Goal: Task Accomplishment & Management: Use online tool/utility

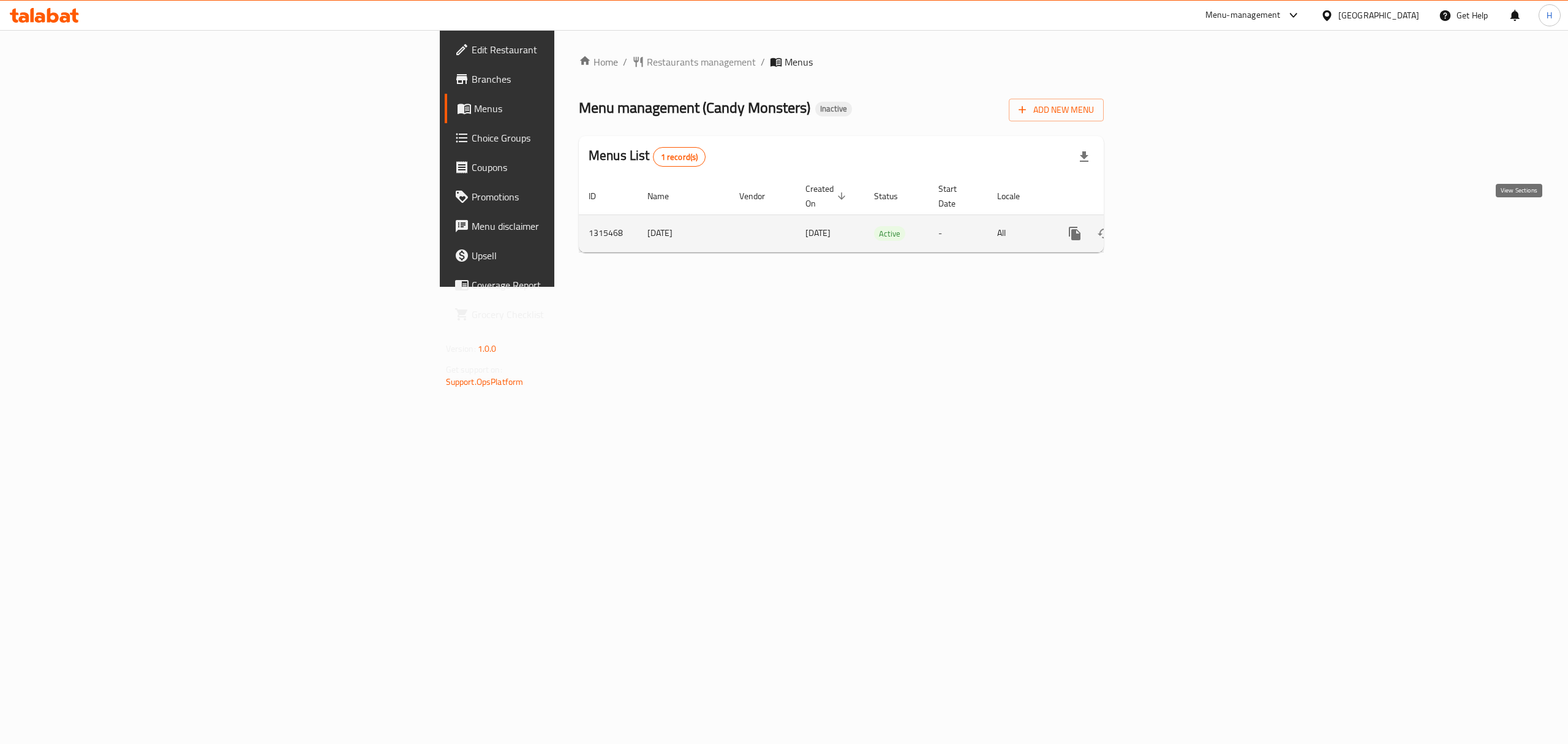
click at [1178, 219] on link "enhanced table" at bounding box center [1163, 233] width 30 height 30
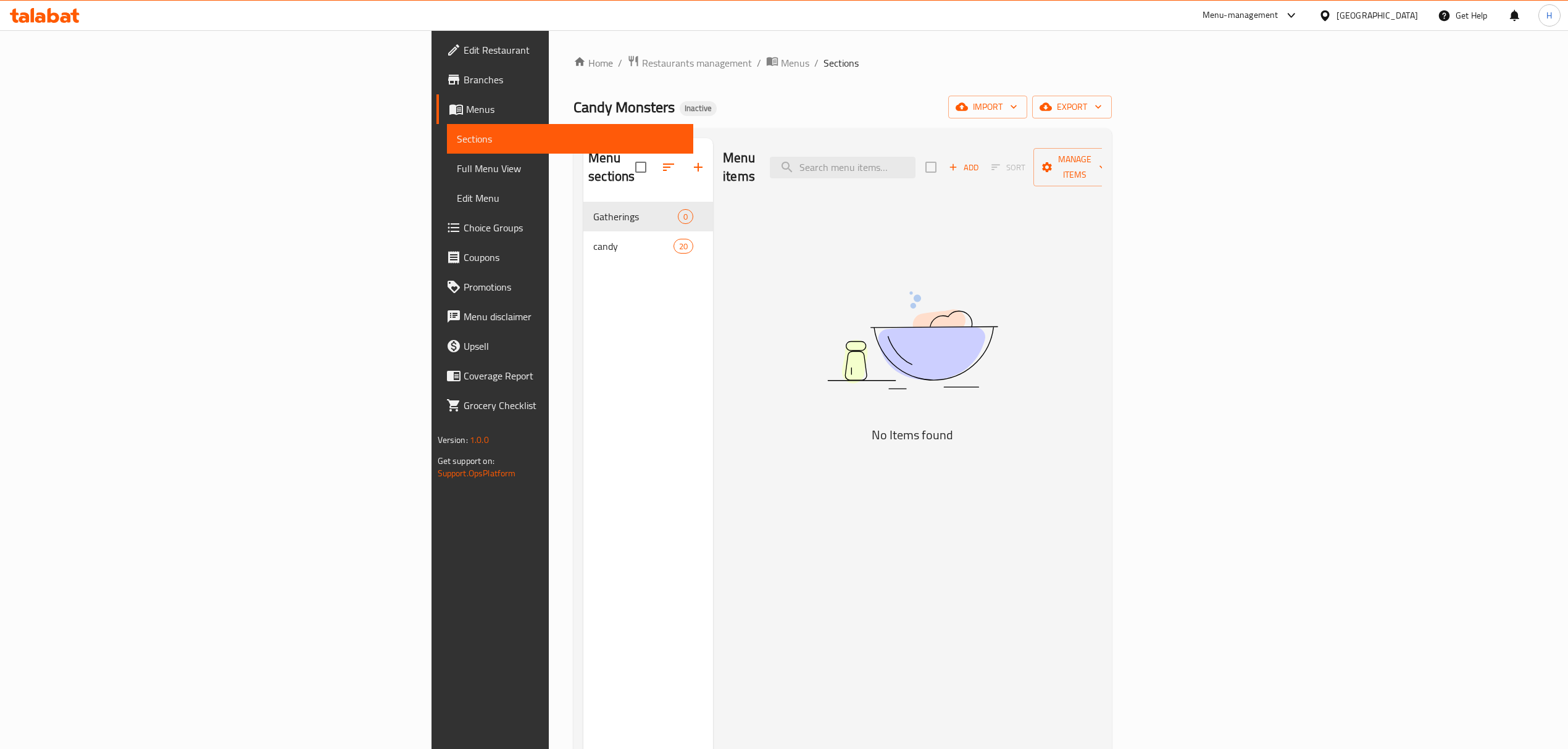
click at [457, 174] on span "Full Menu View" at bounding box center [570, 168] width 227 height 15
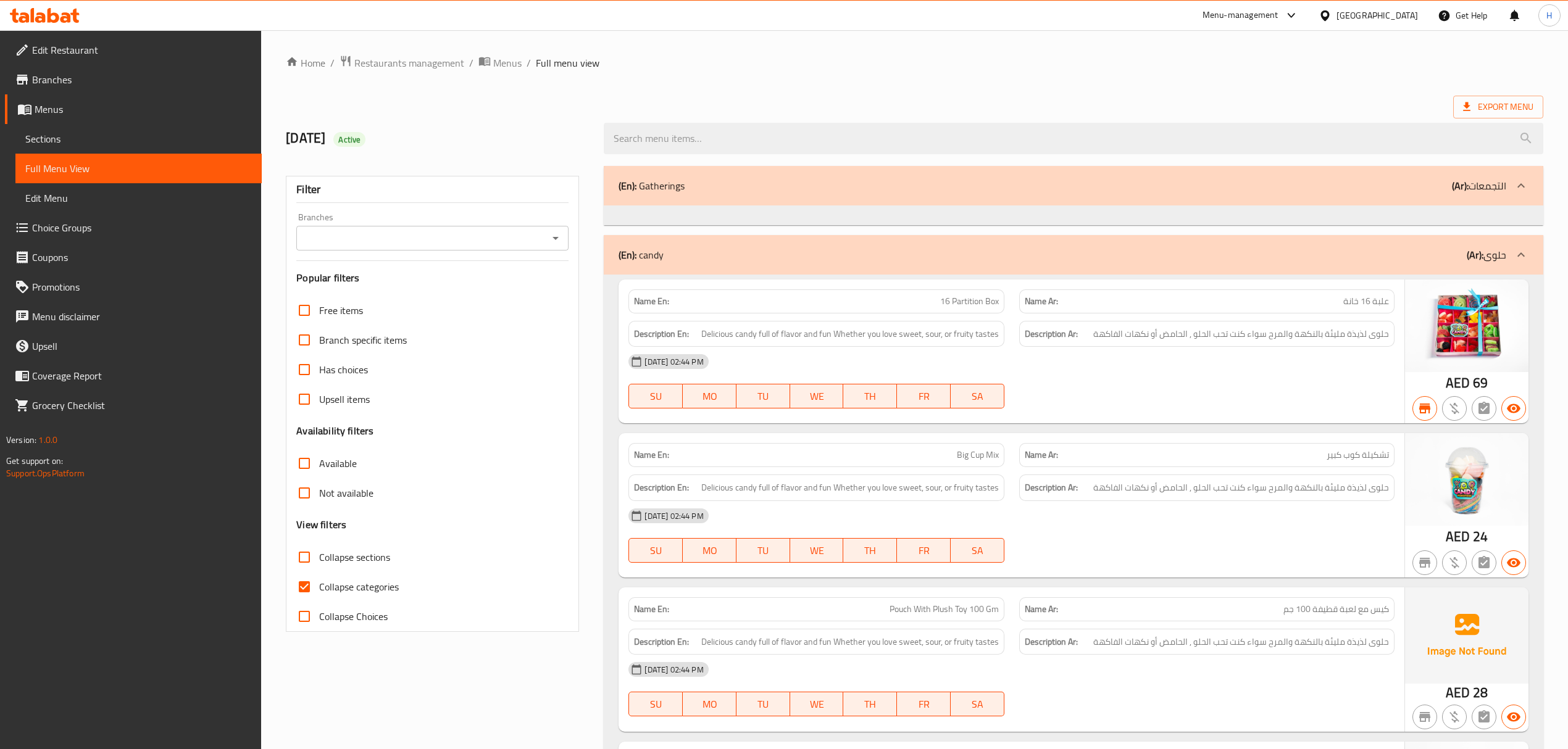
click at [552, 239] on icon "Open" at bounding box center [555, 238] width 15 height 15
click at [658, 111] on div "1/10/2025 Active" at bounding box center [914, 138] width 1272 height 55
click at [443, 252] on div "Filter Branches Branches Popular filters Free items Branch specific items Has c…" at bounding box center [433, 404] width 293 height 456
click at [447, 241] on input "Branches" at bounding box center [422, 238] width 245 height 17
click at [559, 246] on icon "Open" at bounding box center [555, 238] width 15 height 15
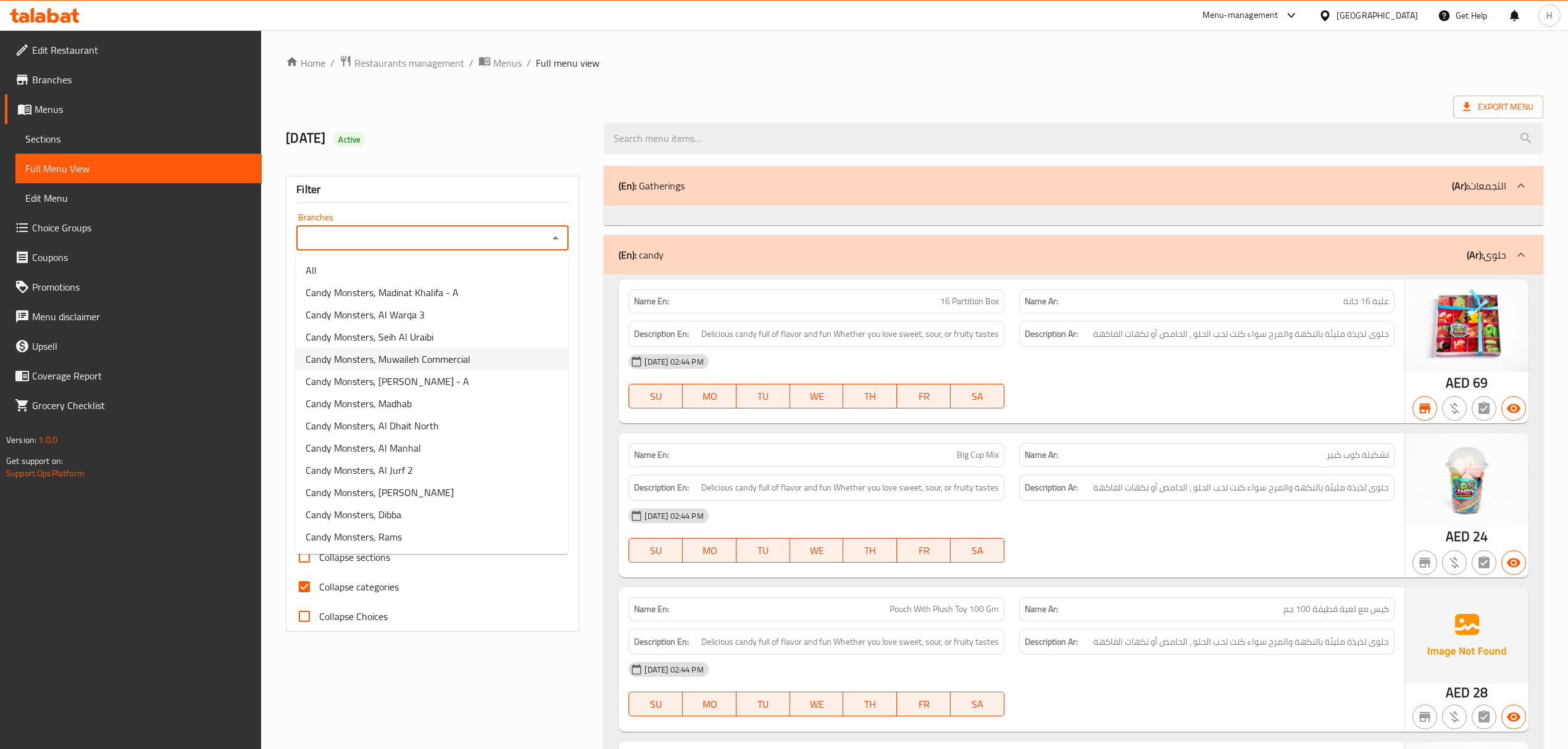
click at [465, 363] on span "Candy Monsters, Muwaileh Commercial" at bounding box center [388, 359] width 165 height 15
type input "Candy Monsters, Muwaileh Commercial"
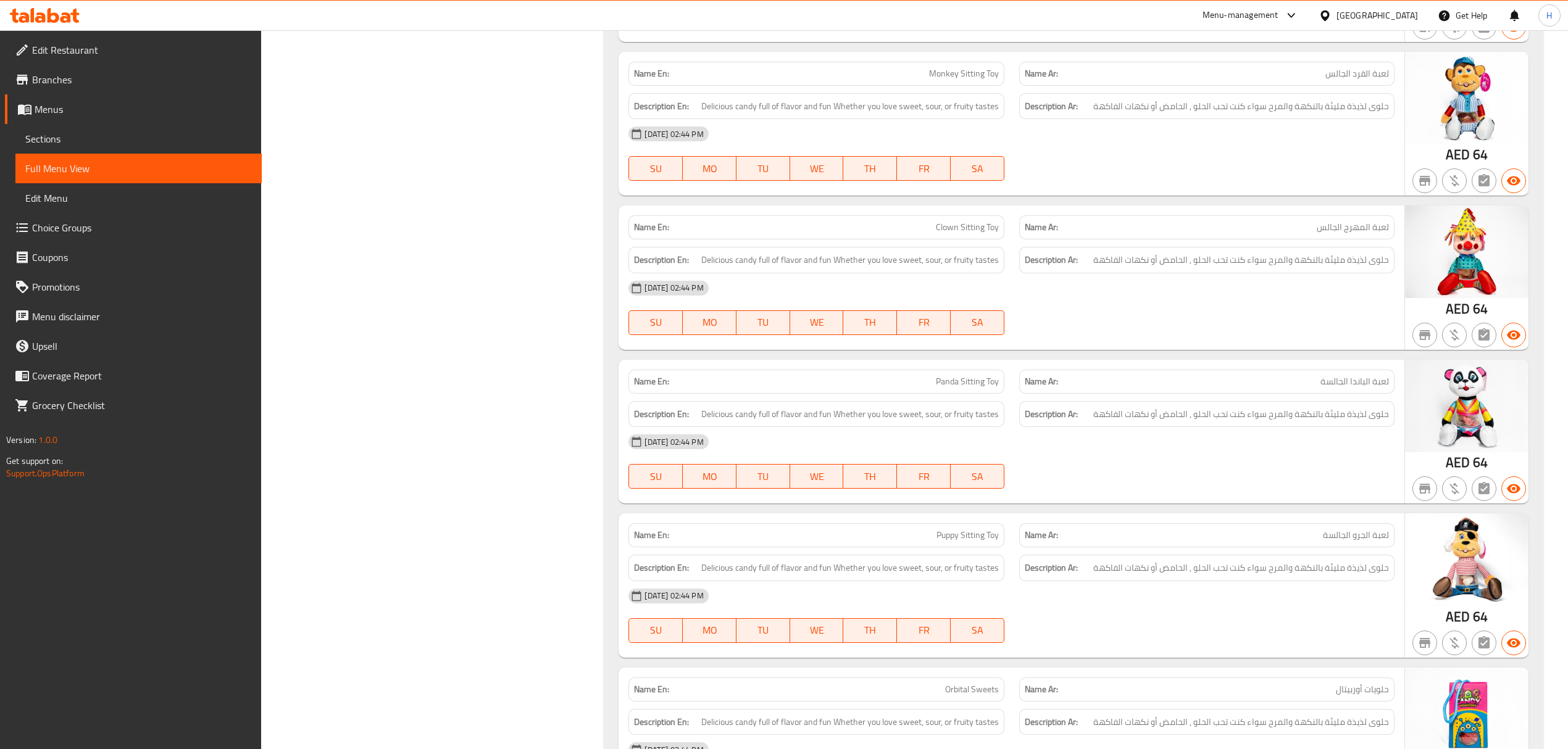
scroll to position [1760, 0]
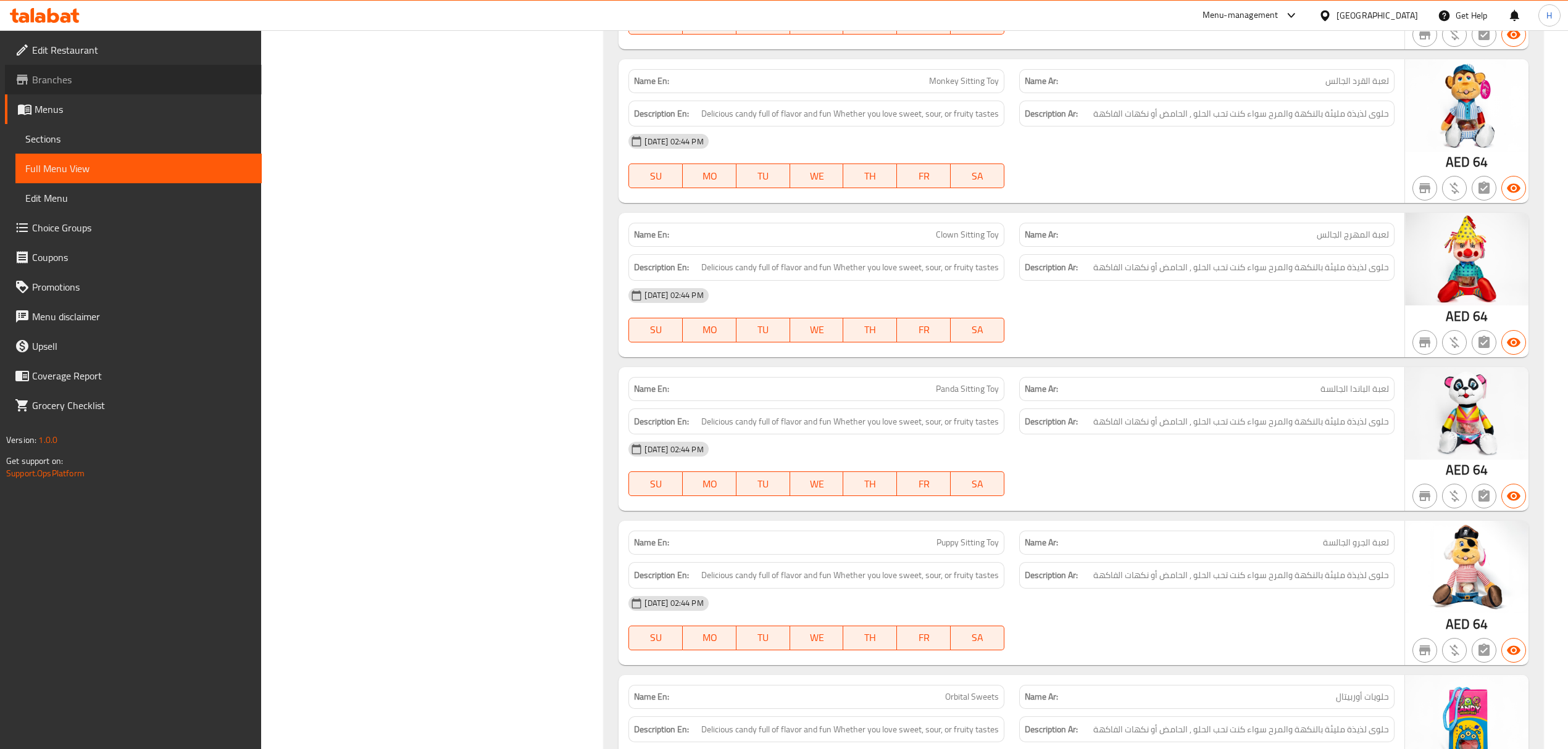
click at [143, 67] on link "Branches" at bounding box center [133, 80] width 257 height 30
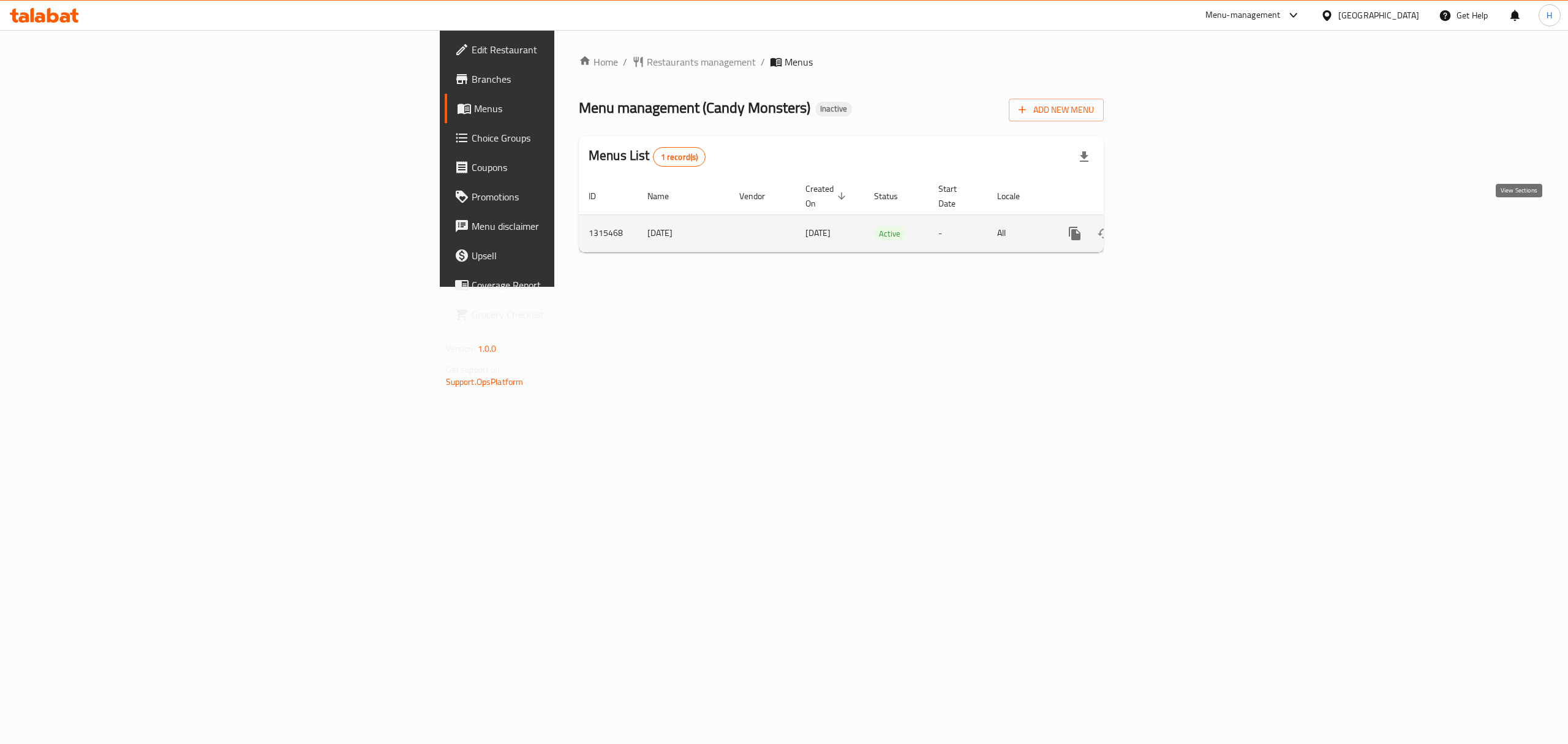
click at [1171, 226] on icon "enhanced table" at bounding box center [1163, 233] width 15 height 15
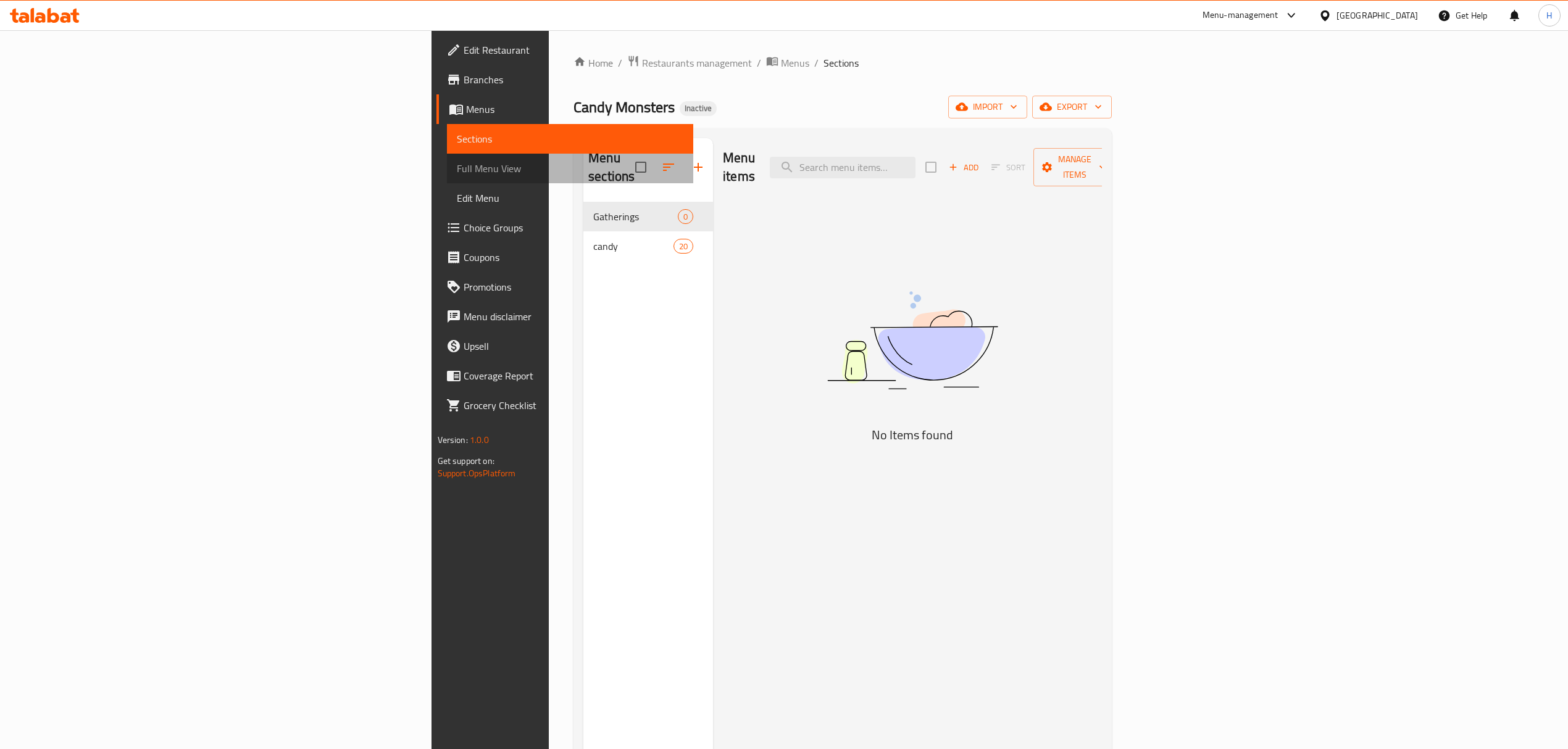
click at [457, 173] on span "Full Menu View" at bounding box center [570, 168] width 227 height 15
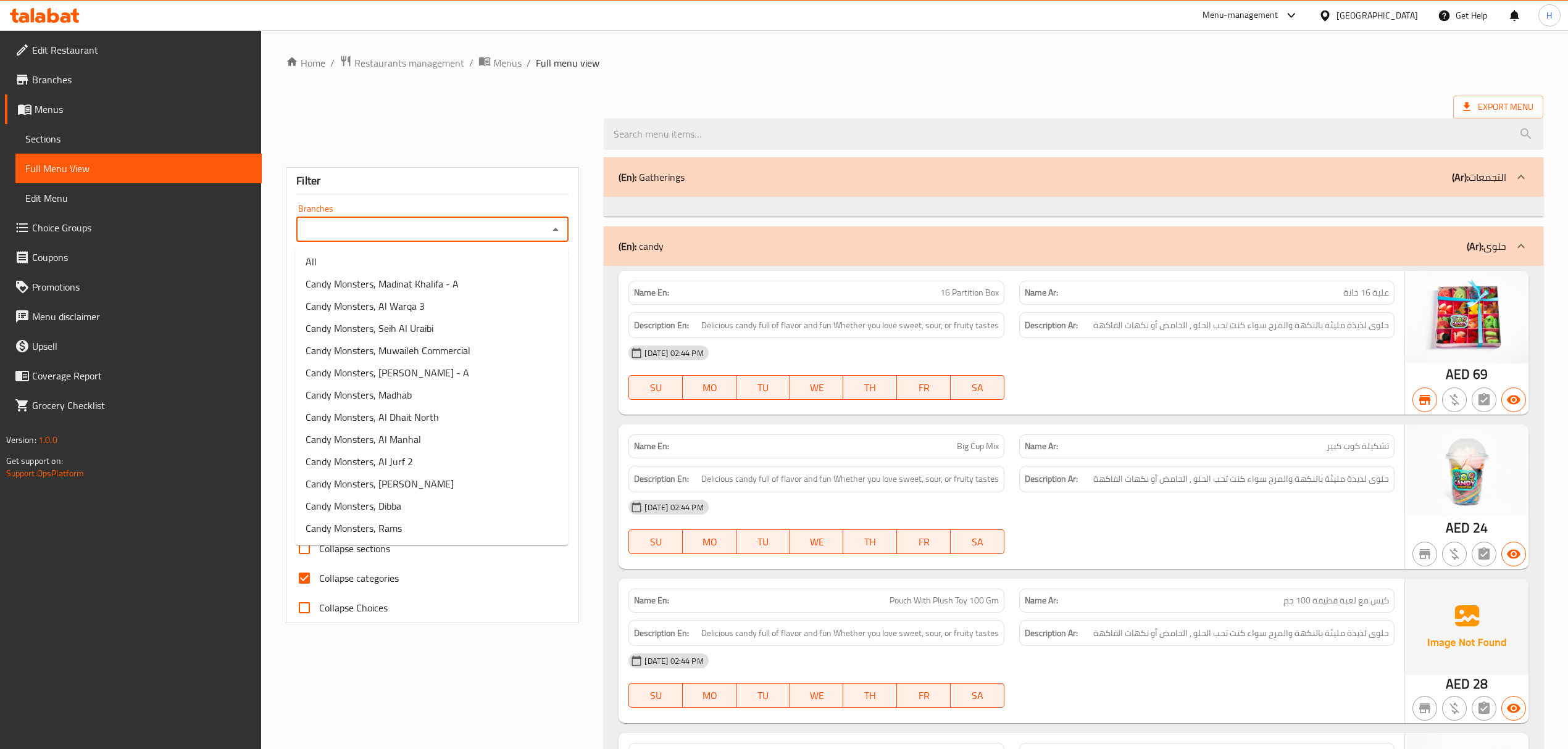
click at [361, 236] on input "Branches" at bounding box center [422, 229] width 245 height 17
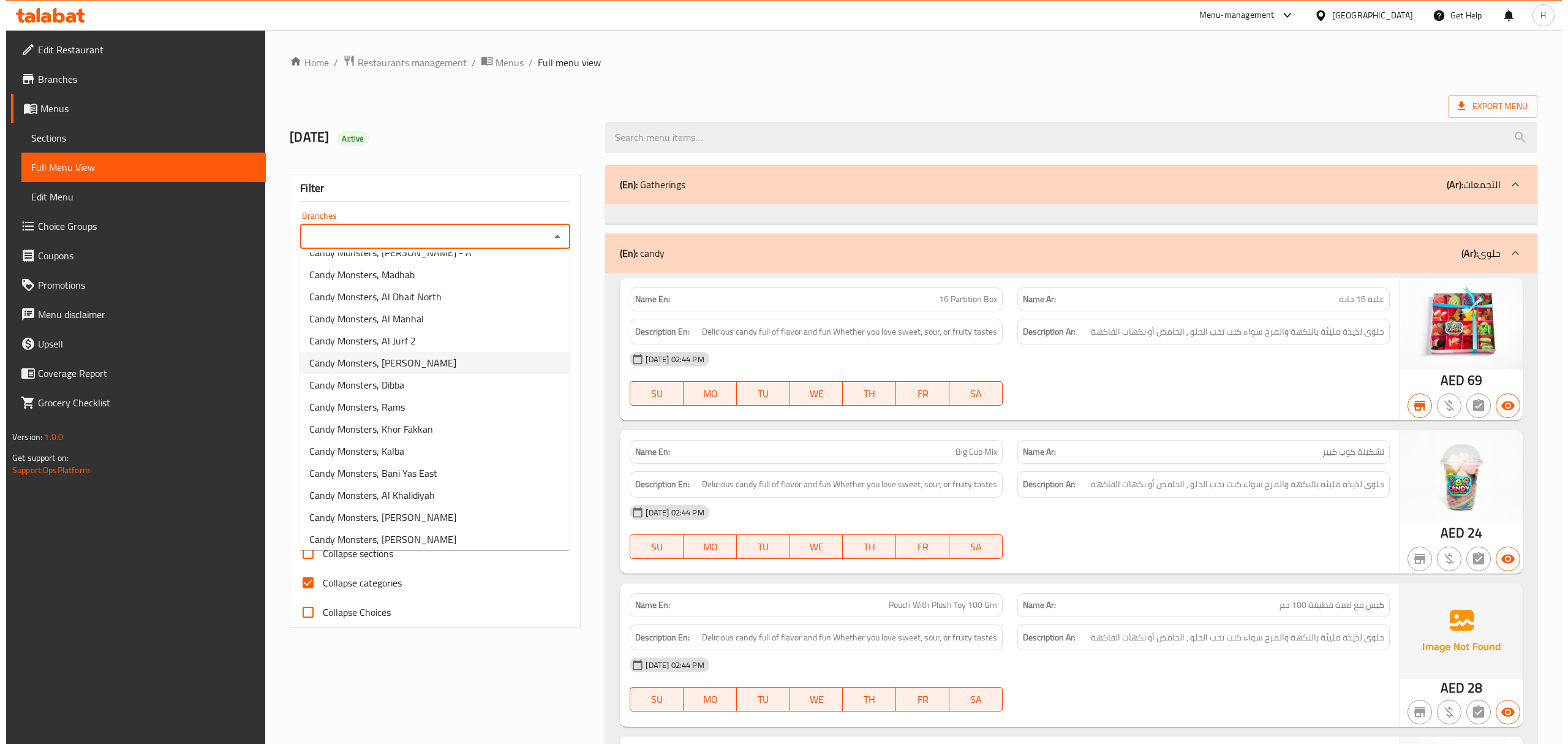
scroll to position [131, 0]
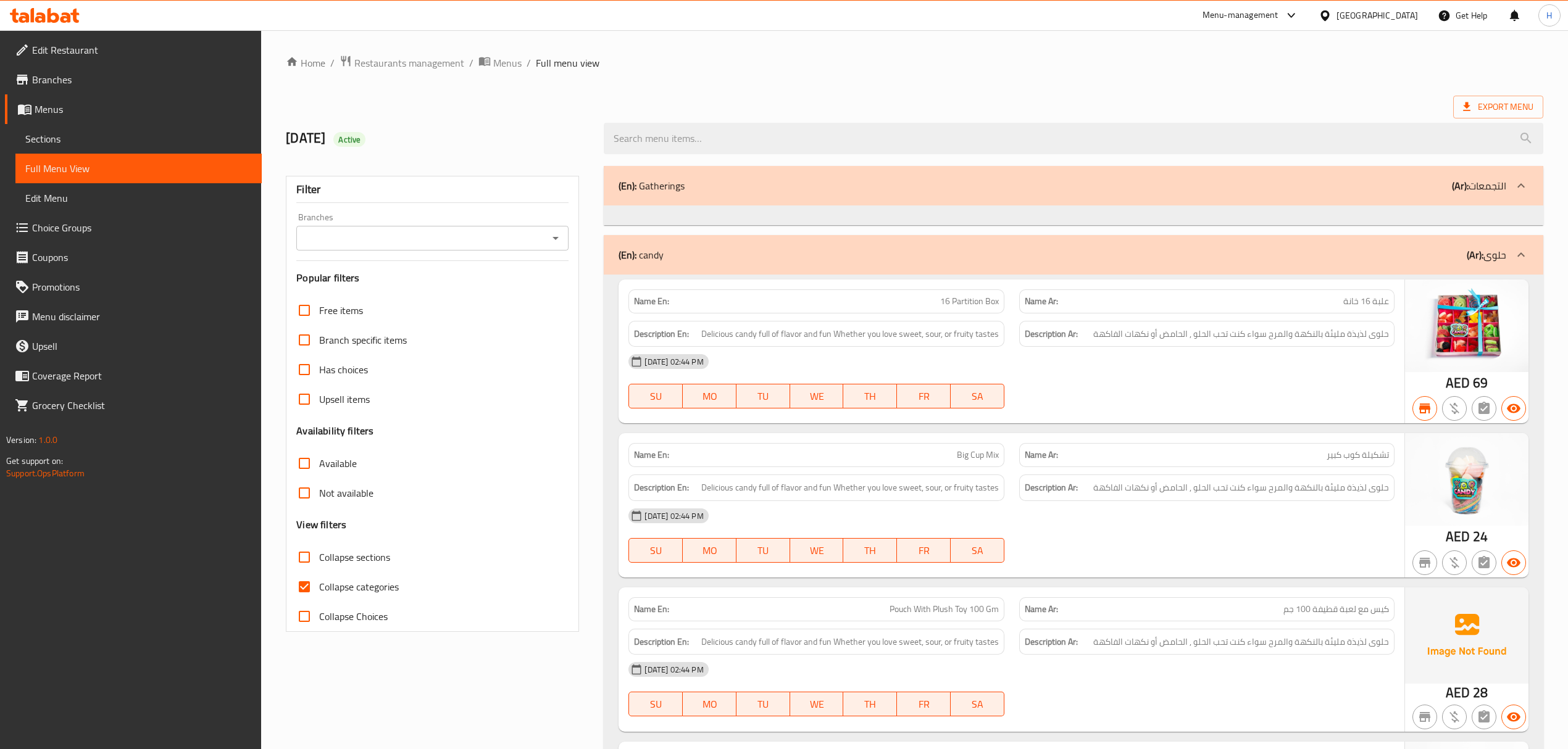
drag, startPoint x: 573, startPoint y: 226, endPoint x: 562, endPoint y: 233, distance: 13.0
click at [566, 229] on div "Filter Branches Branches Popular filters Free items Branch specific items Has c…" at bounding box center [433, 404] width 293 height 456
click at [562, 233] on icon "Open" at bounding box center [555, 238] width 15 height 15
click at [557, 236] on icon "Open" at bounding box center [555, 238] width 15 height 15
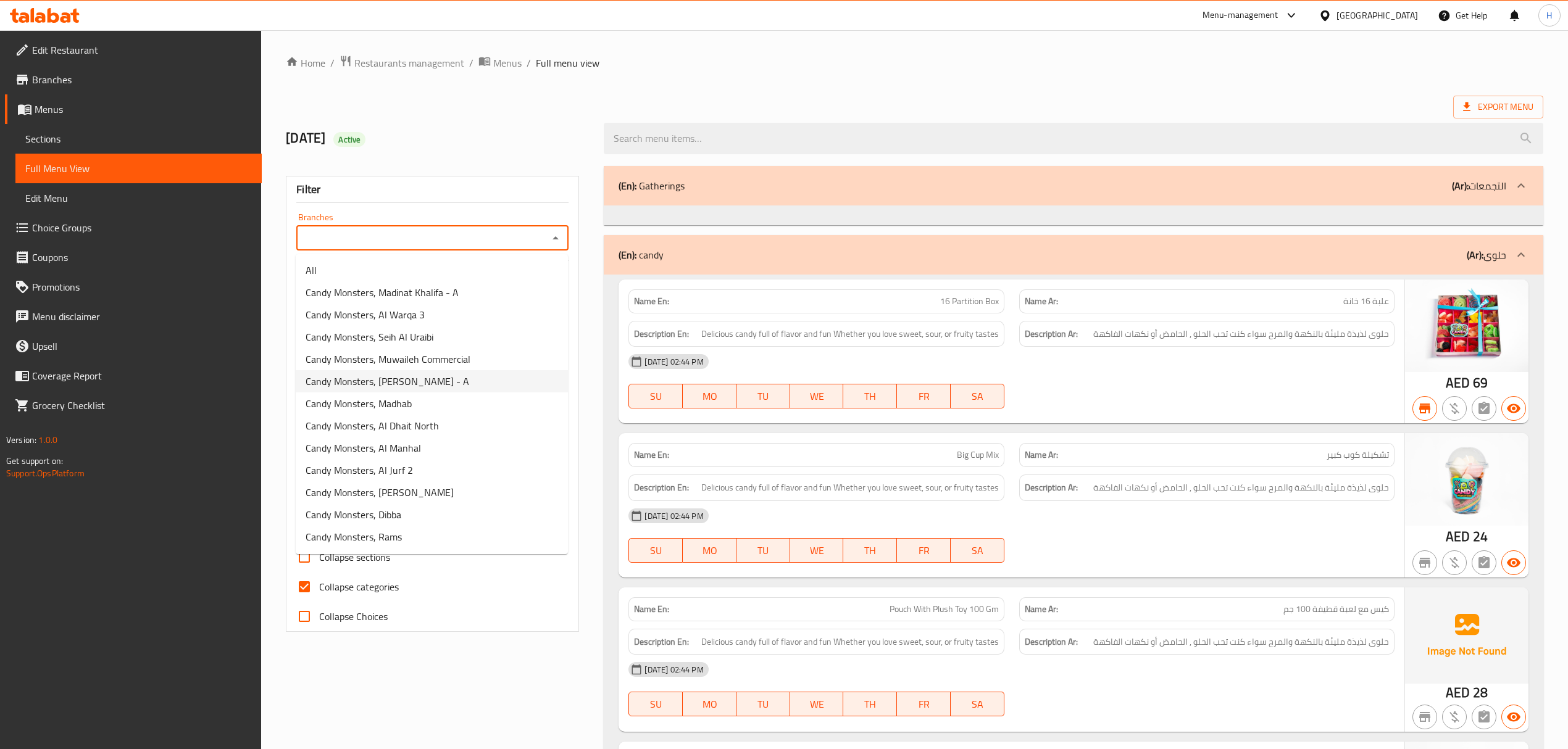
click at [492, 382] on li "Candy Monsters, [PERSON_NAME] - A" at bounding box center [431, 381] width 272 height 22
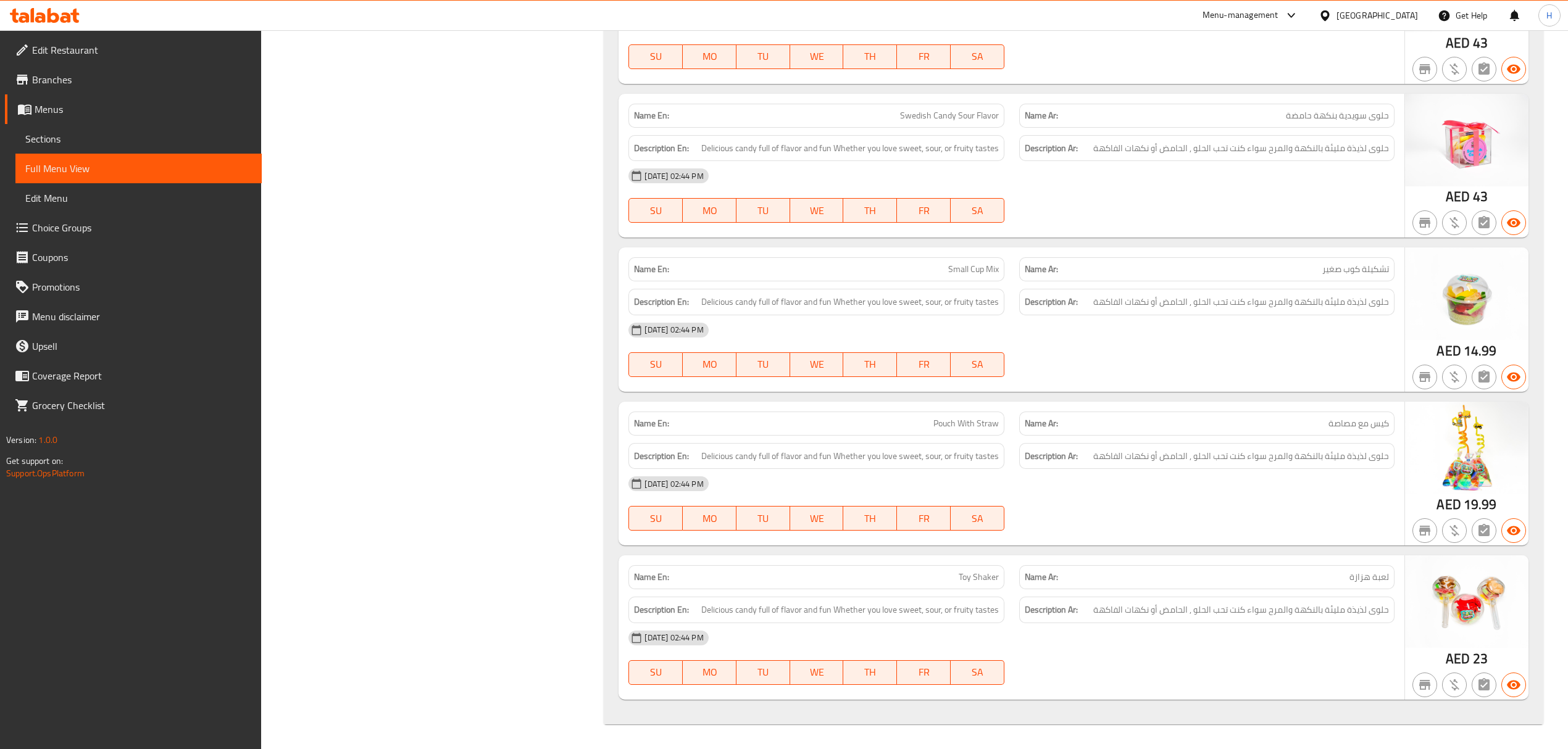
scroll to position [0, 0]
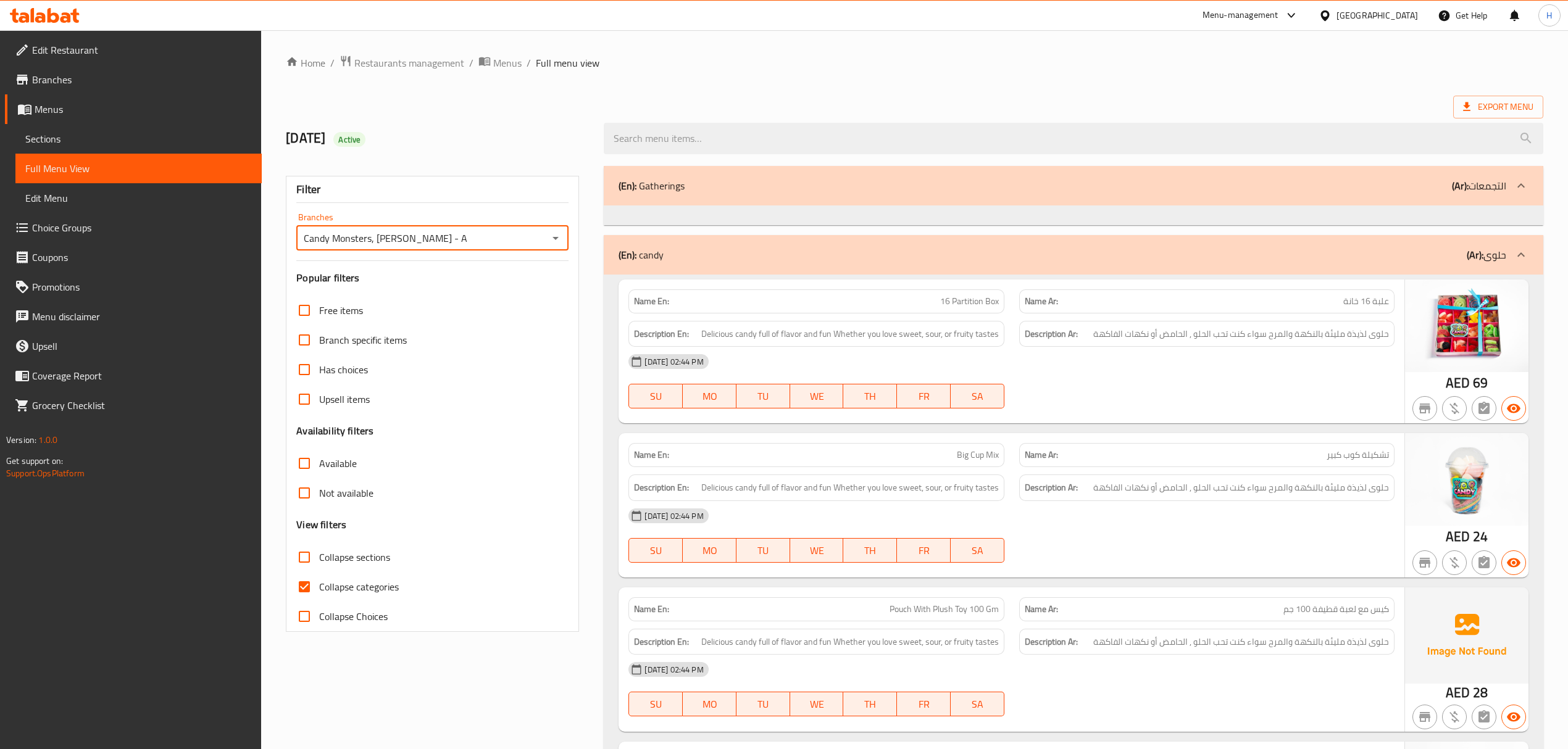
click at [514, 299] on div "Free items" at bounding box center [432, 310] width 272 height 30
click at [554, 234] on icon "Open" at bounding box center [555, 238] width 15 height 15
click at [550, 241] on icon "Open" at bounding box center [555, 238] width 15 height 15
click at [538, 249] on div "Candy Monsters, [PERSON_NAME] - A Branches" at bounding box center [432, 238] width 272 height 25
click at [566, 232] on div "Candy Monsters, [PERSON_NAME] - A Branches" at bounding box center [432, 238] width 272 height 25
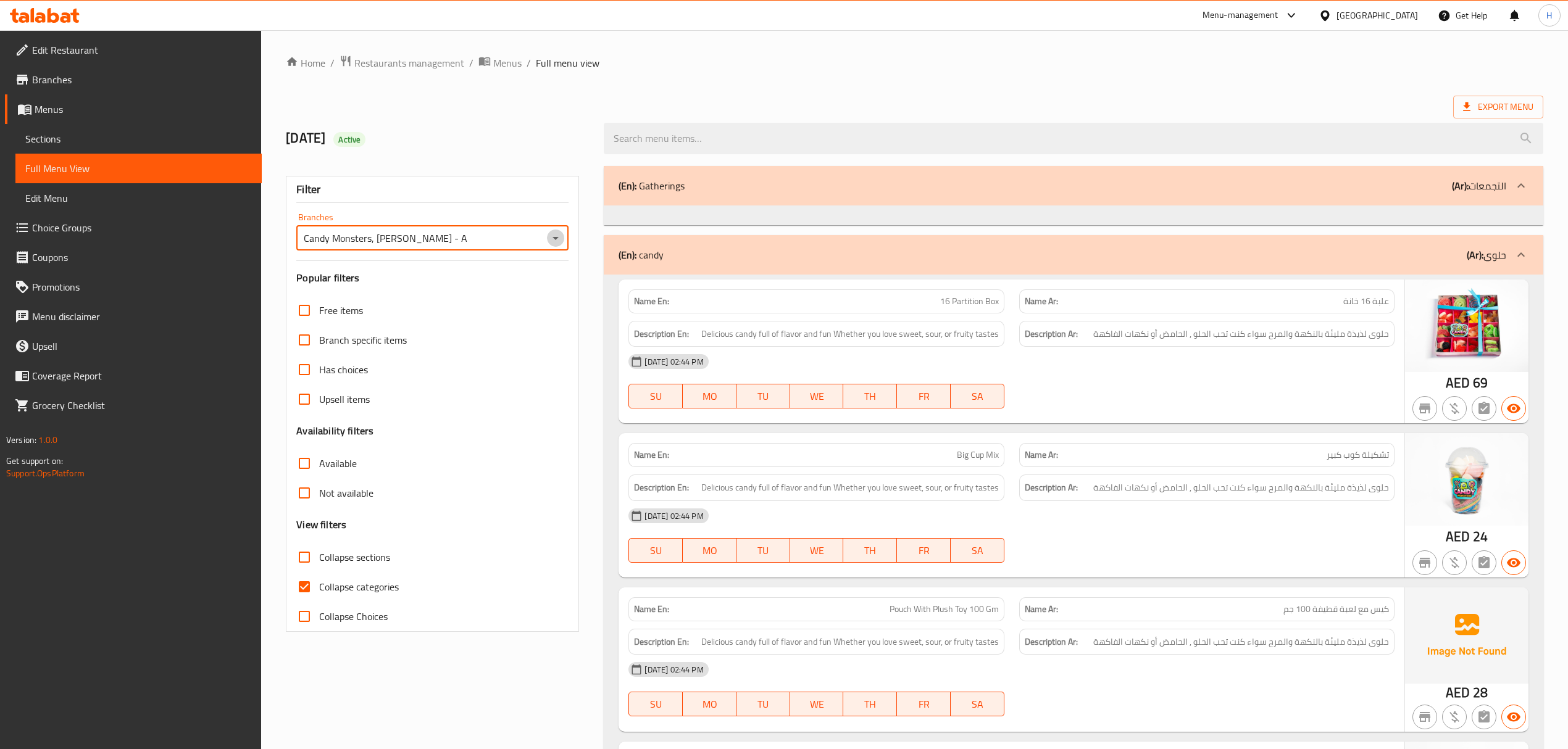
click at [552, 241] on icon "Open" at bounding box center [555, 238] width 15 height 15
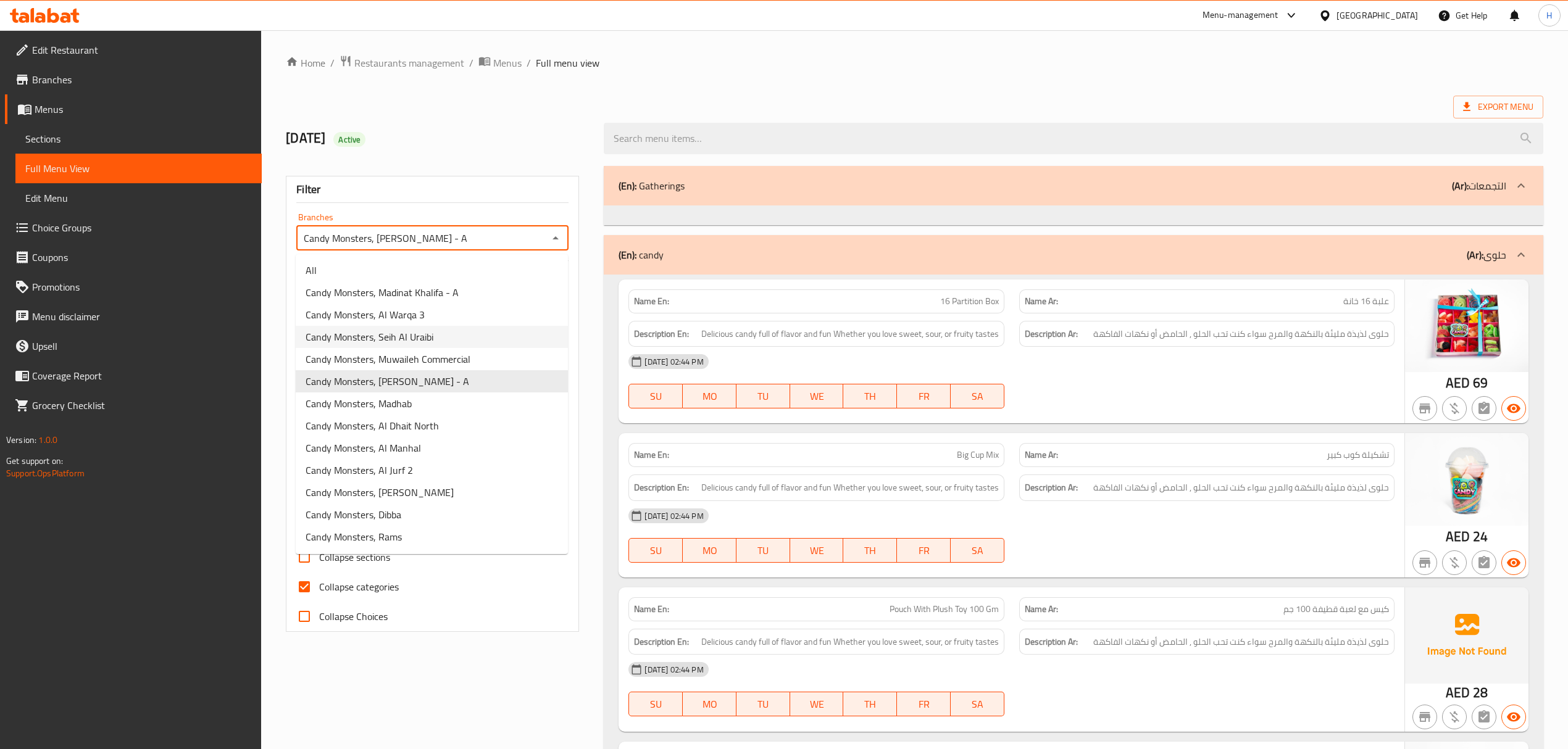
click at [438, 332] on li "Candy Monsters, Seih Al Uraibi" at bounding box center [431, 337] width 272 height 22
type input "Candy Monsters, Seih Al Uraibi"
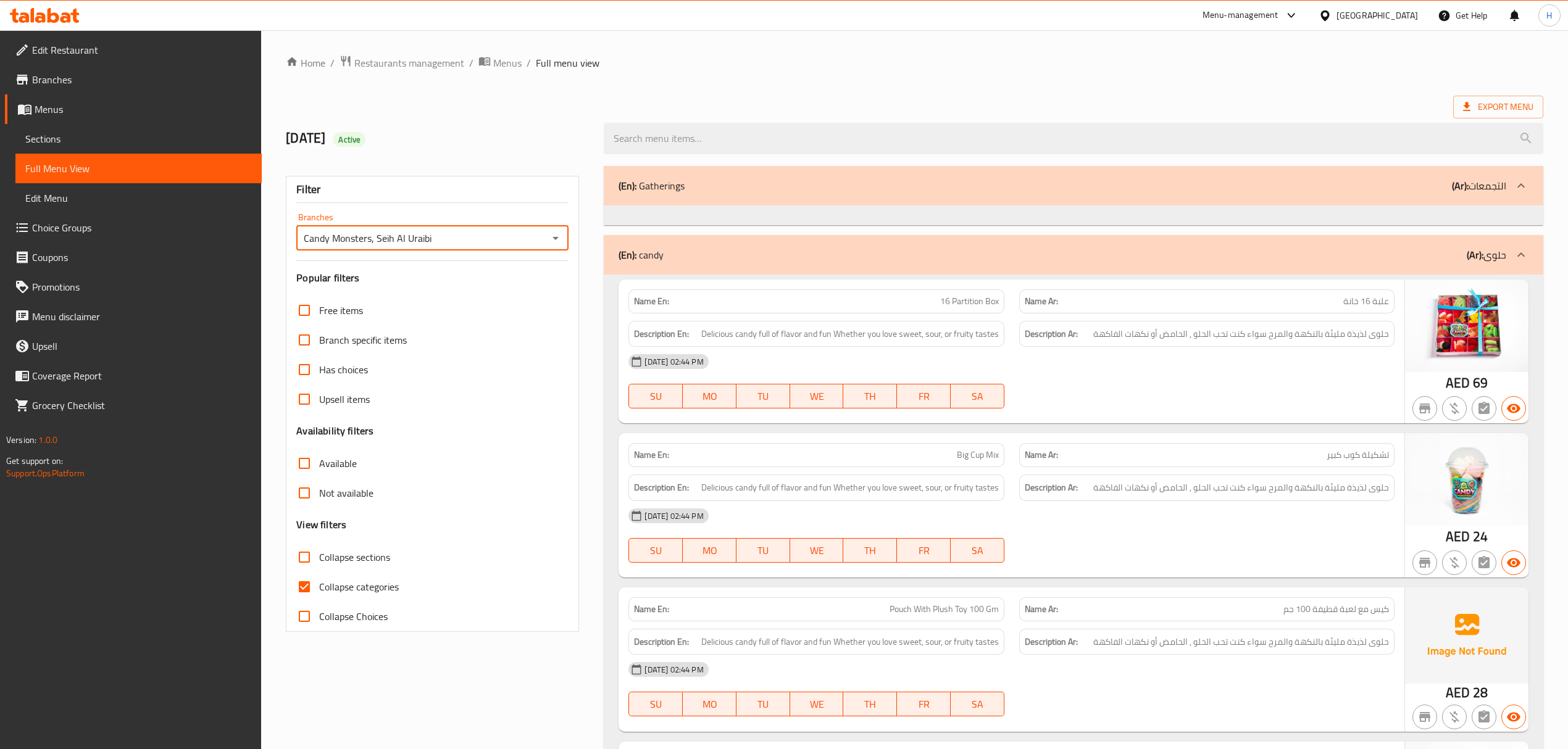
click at [140, 89] on link "Branches" at bounding box center [133, 80] width 257 height 30
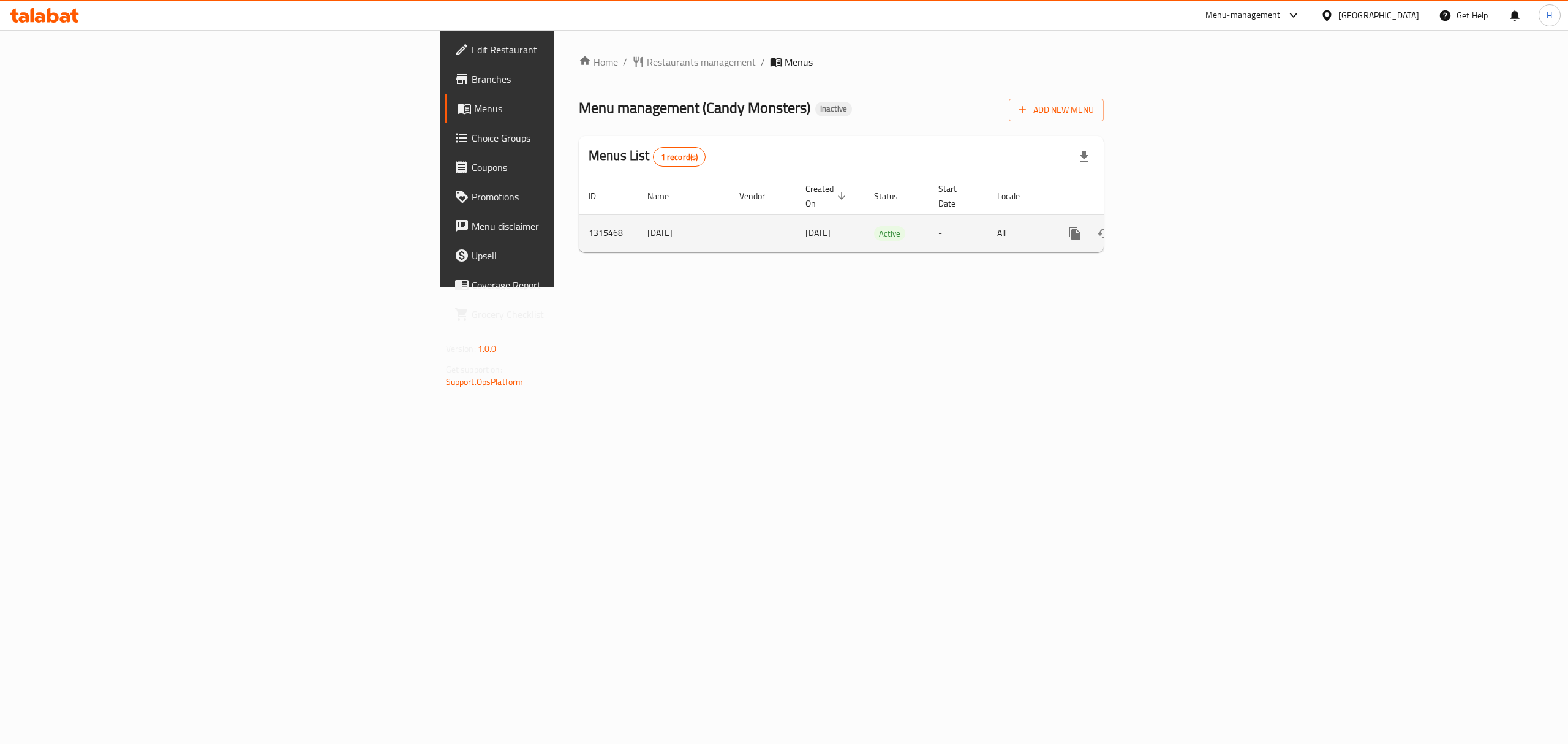
click at [1178, 219] on link "enhanced table" at bounding box center [1163, 233] width 30 height 30
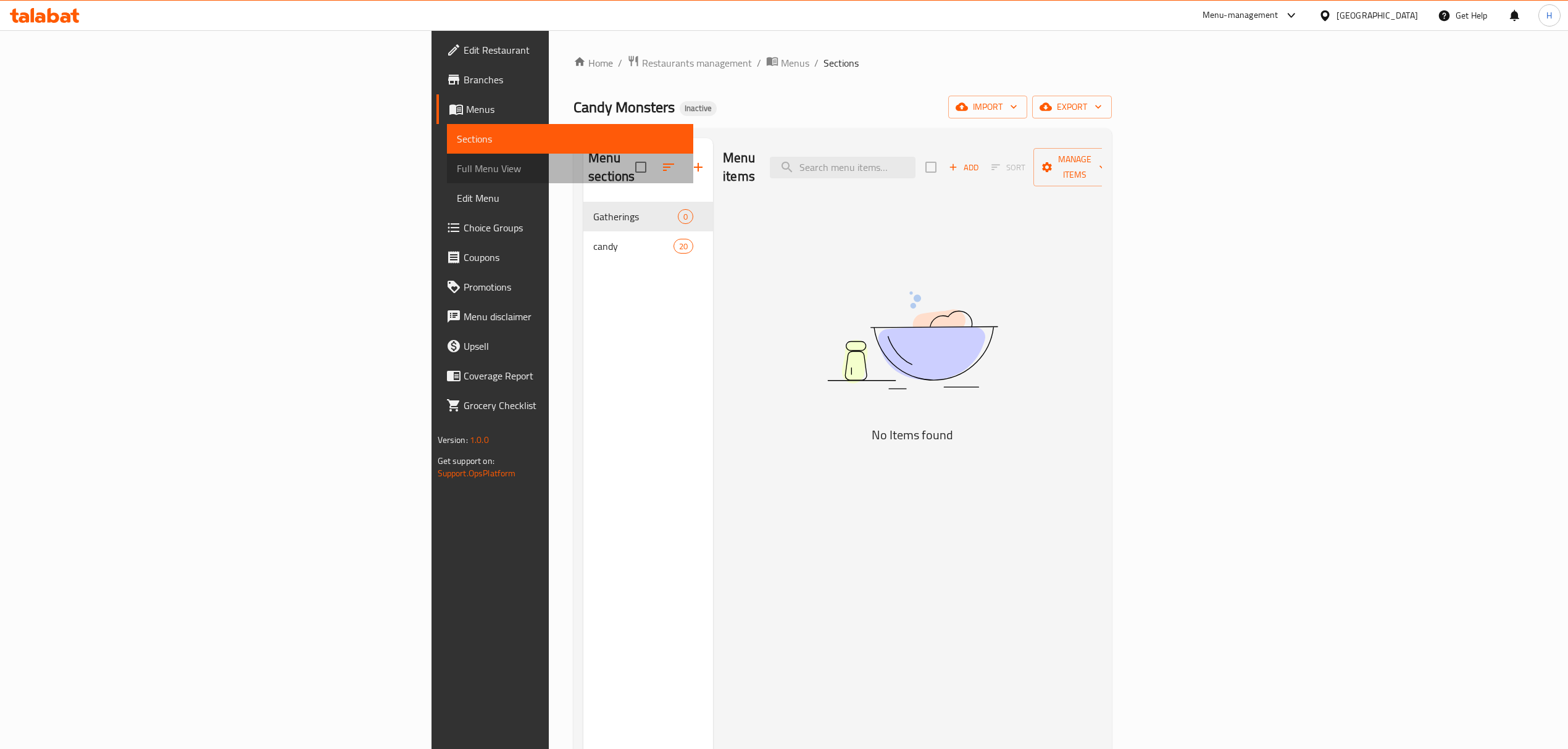
click at [457, 173] on span "Full Menu View" at bounding box center [570, 168] width 227 height 15
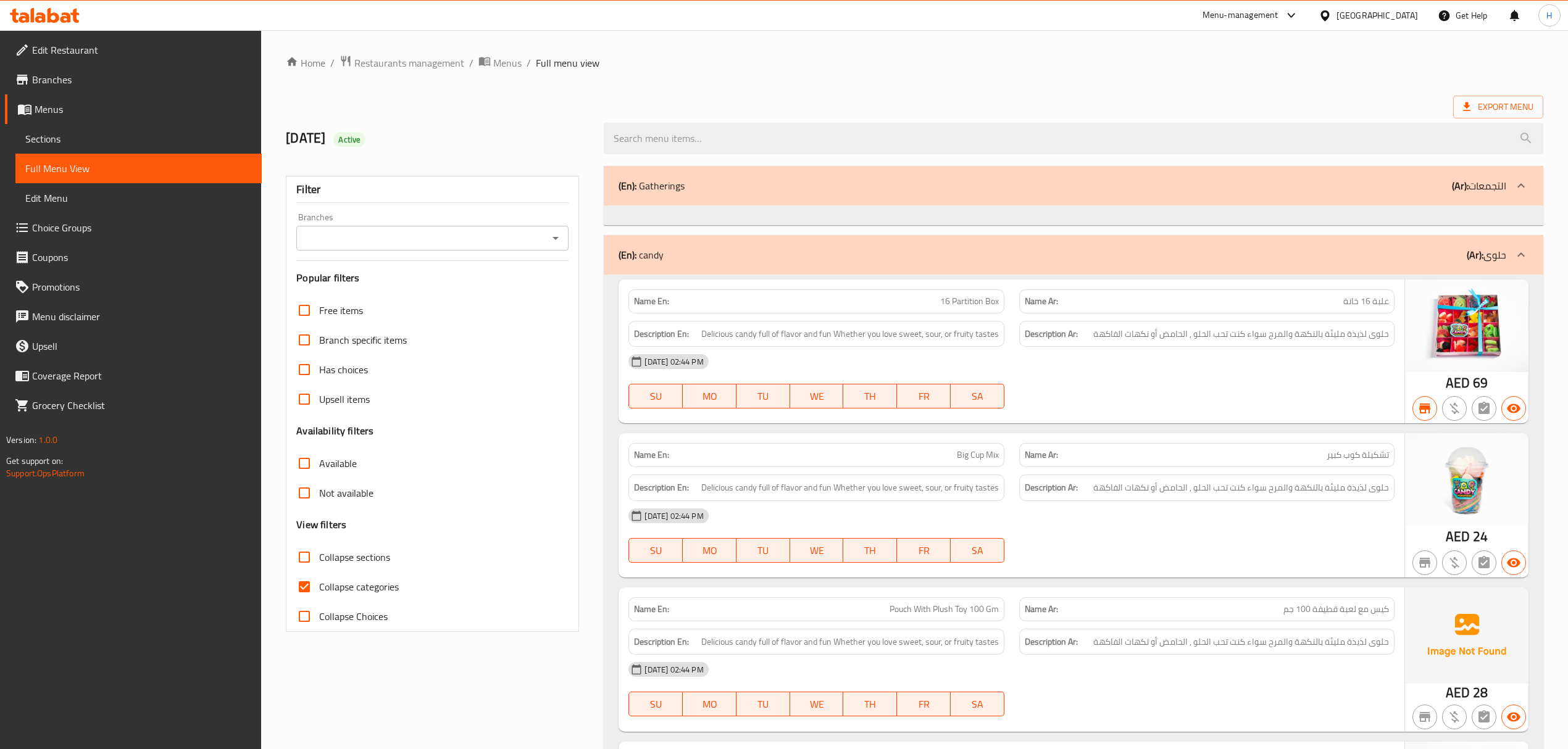
click at [505, 234] on input "Branches" at bounding box center [422, 238] width 245 height 17
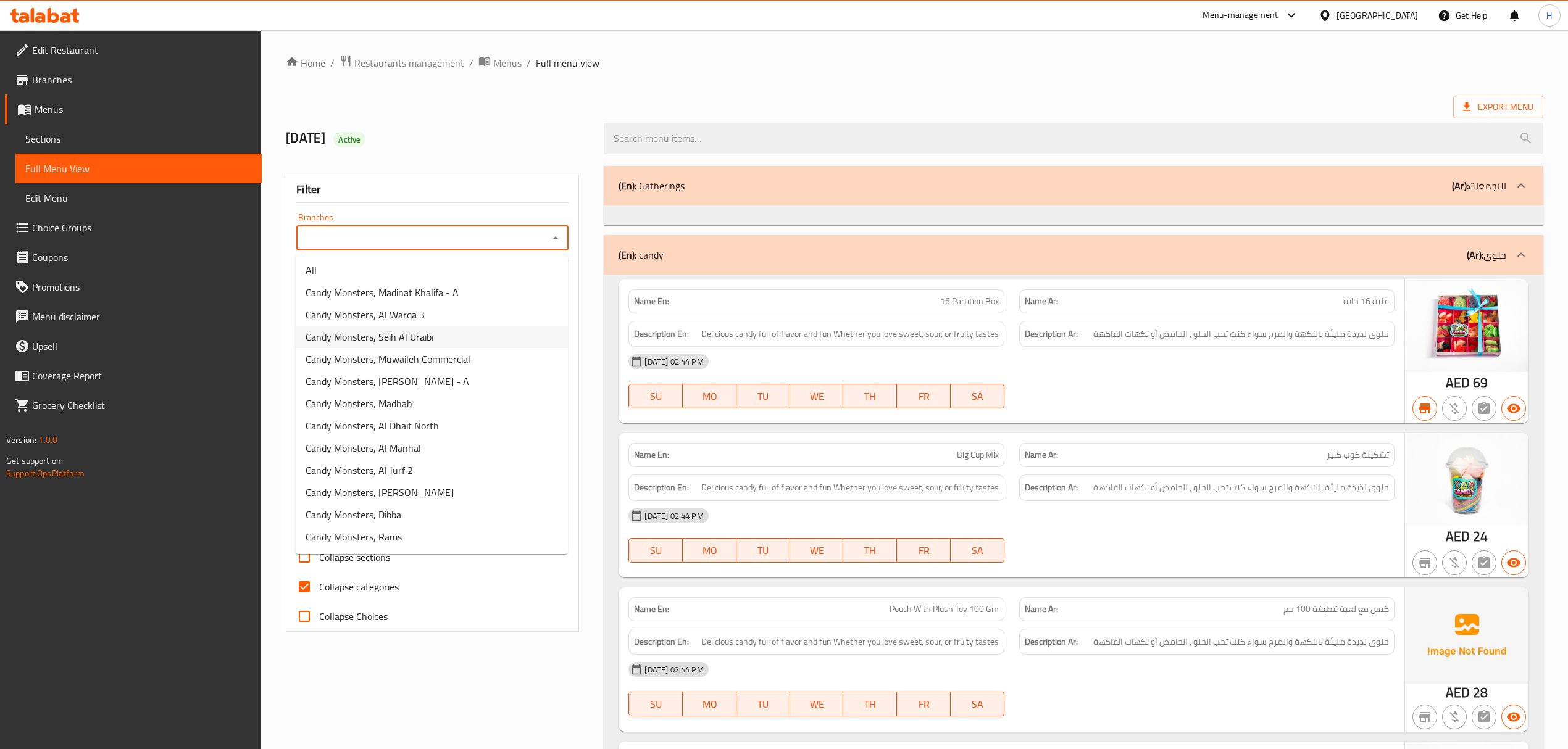
click at [494, 339] on li "Candy Monsters, Seih Al Uraibi" at bounding box center [431, 337] width 272 height 22
type input "Candy Monsters, Seih Al Uraibi"
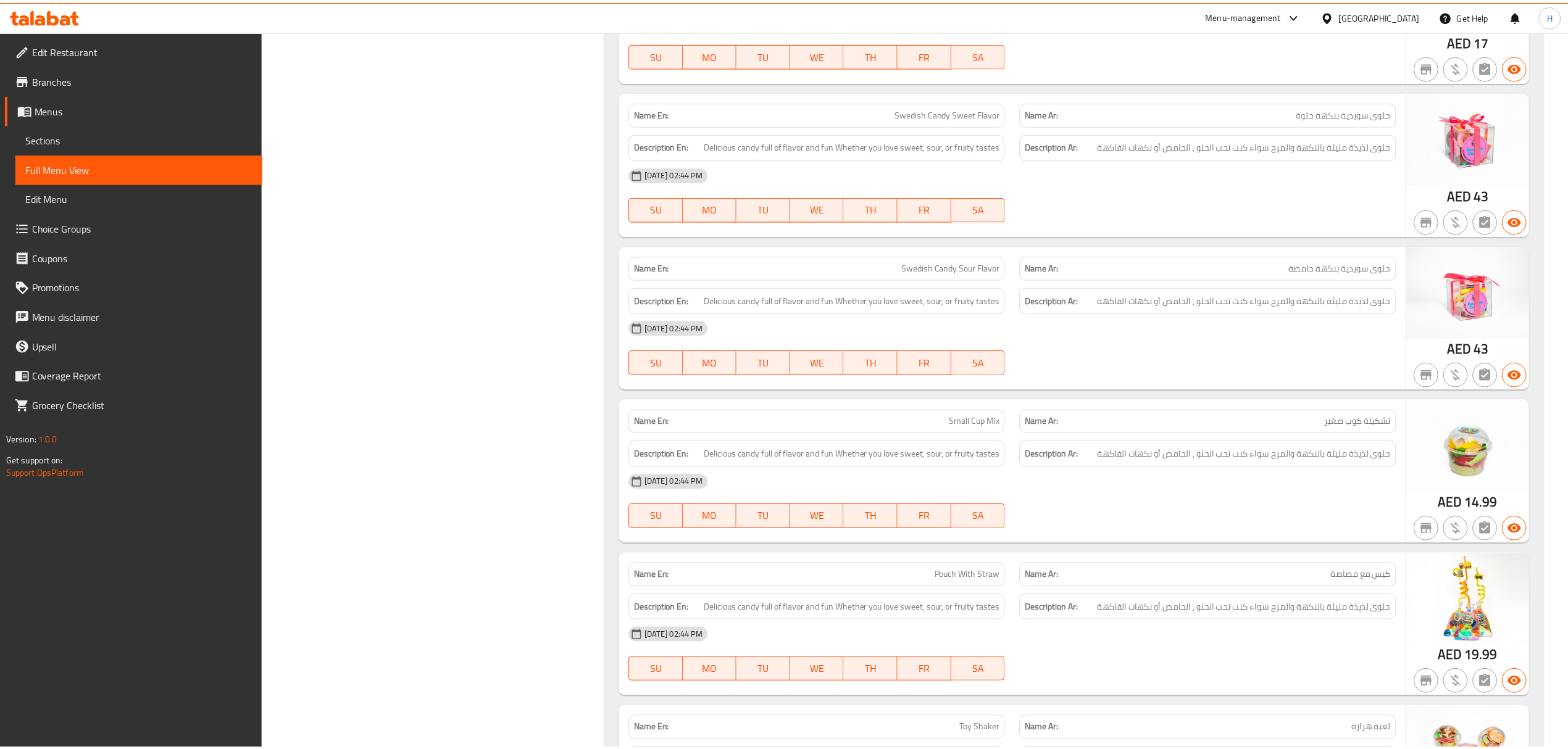
scroll to position [2666, 0]
